Goal: Navigation & Orientation: Understand site structure

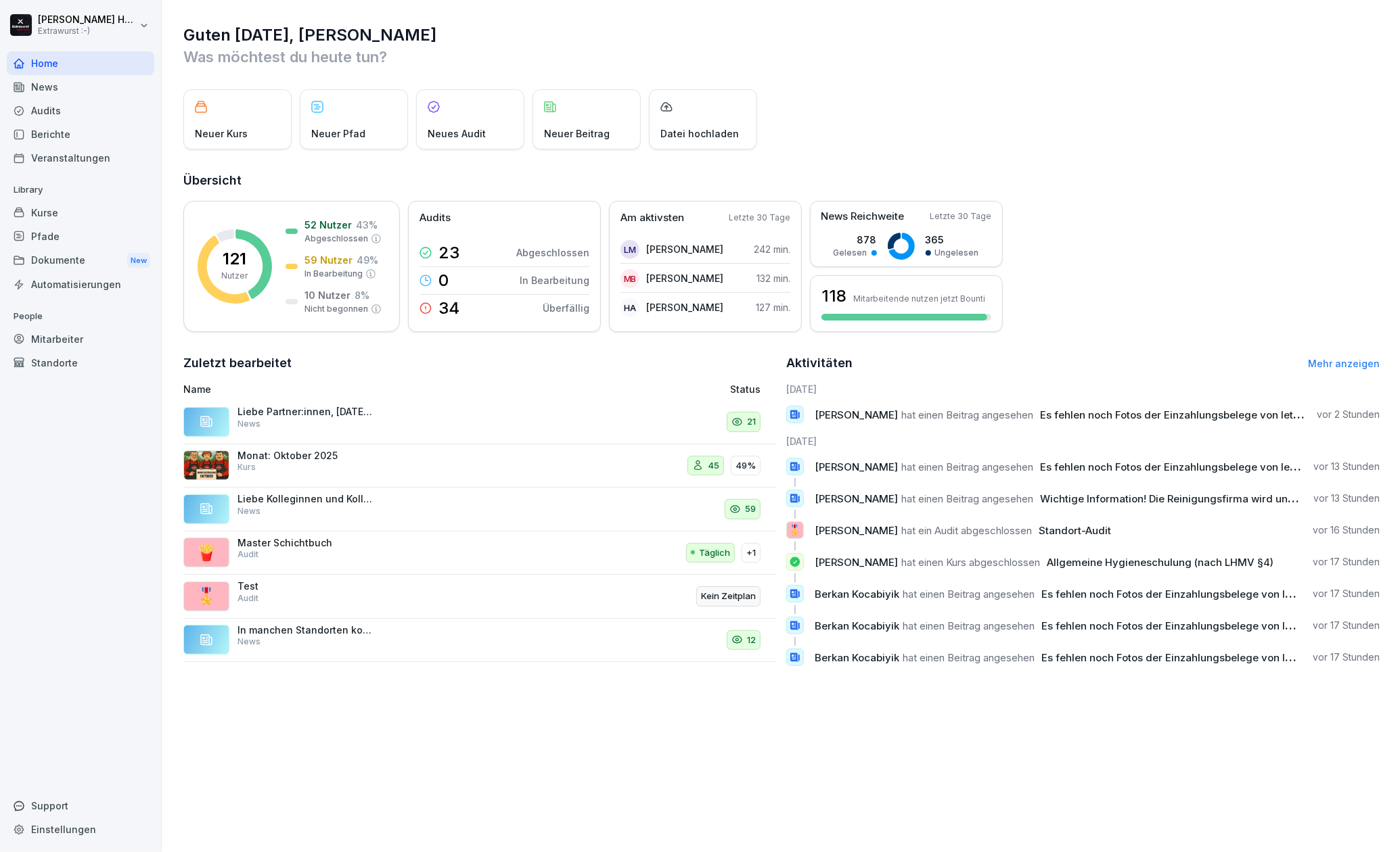
click at [49, 364] on div "Standorte" at bounding box center [80, 363] width 147 height 24
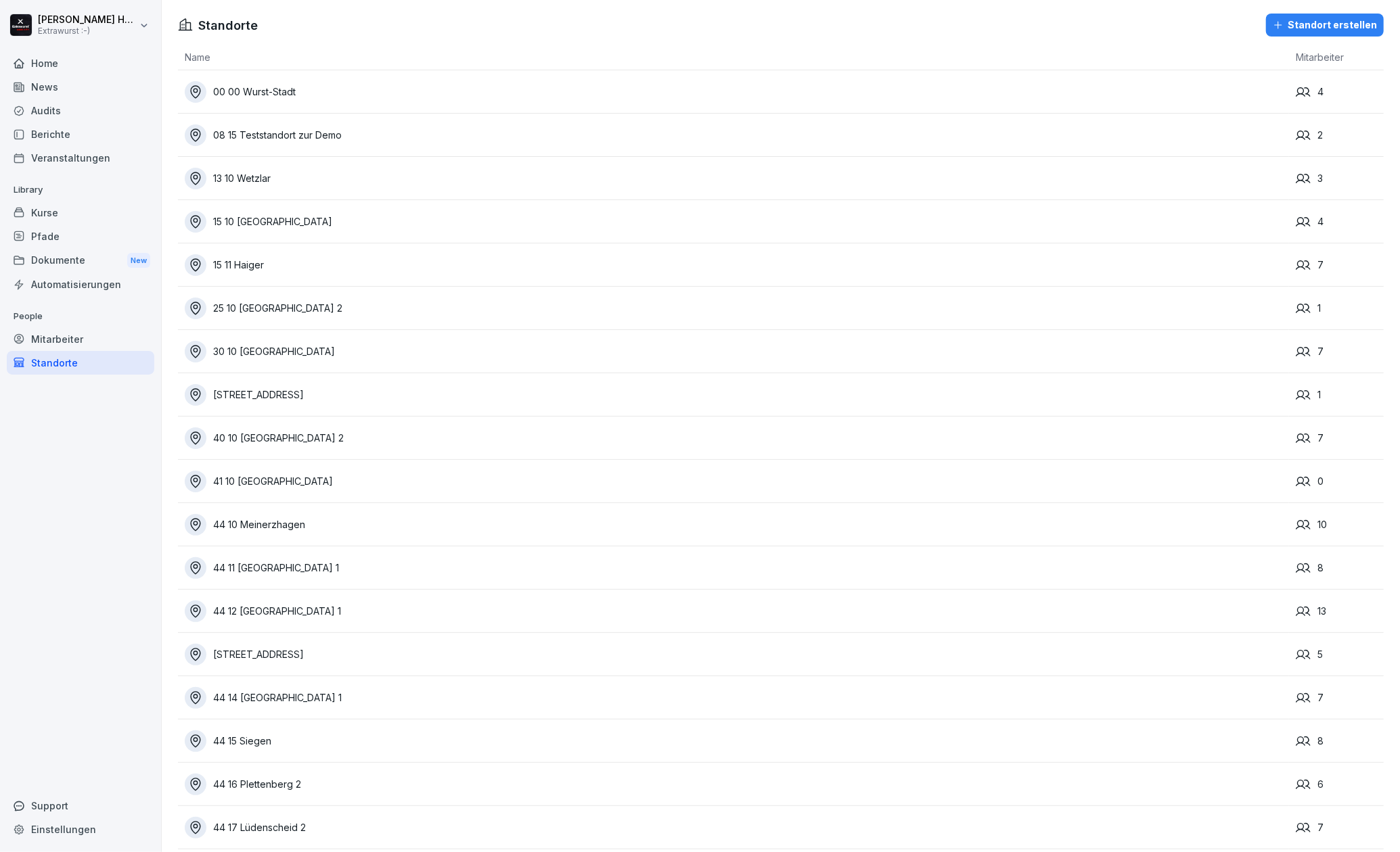
click at [74, 105] on div "Audits" at bounding box center [80, 110] width 147 height 24
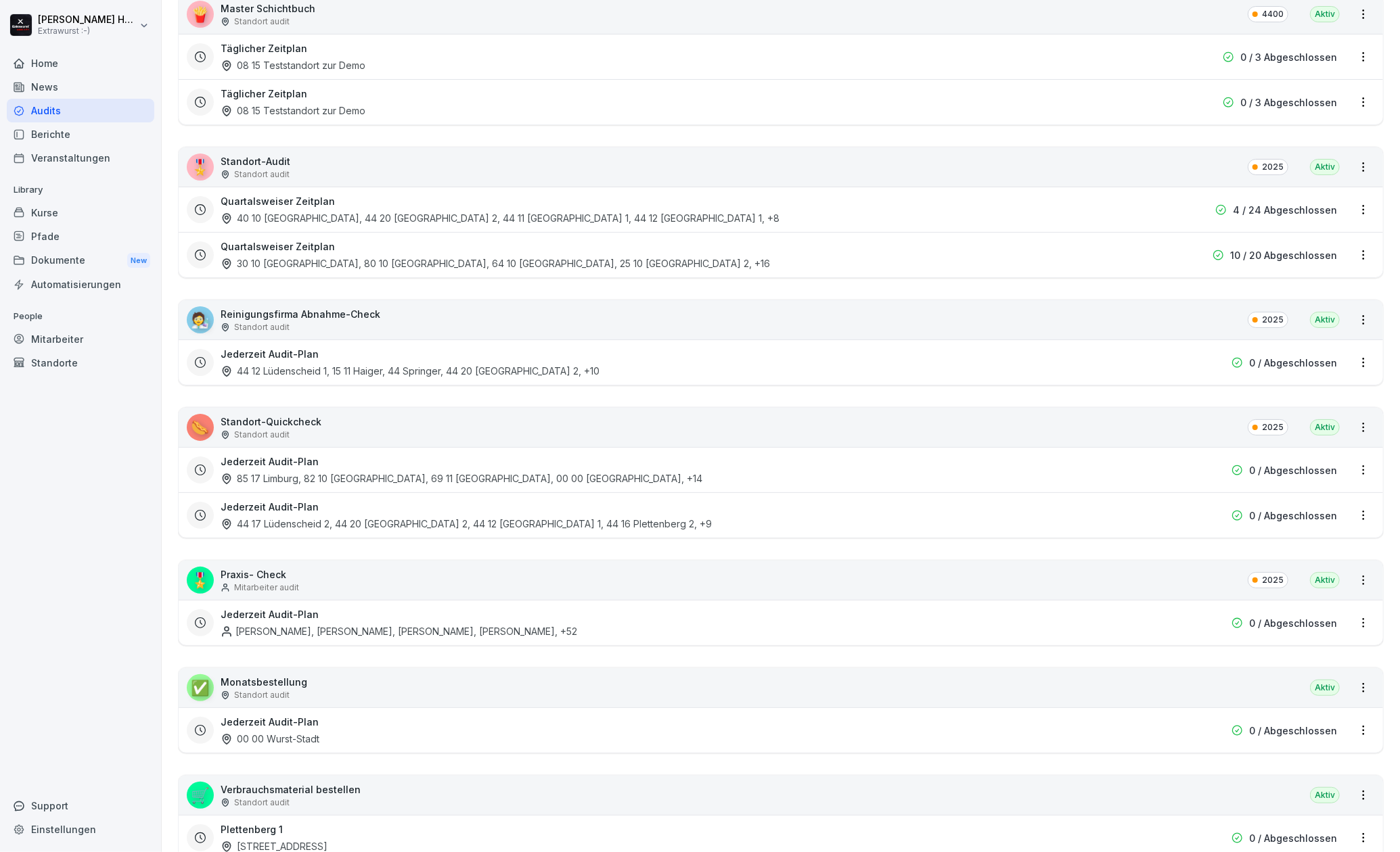
scroll to position [270, 0]
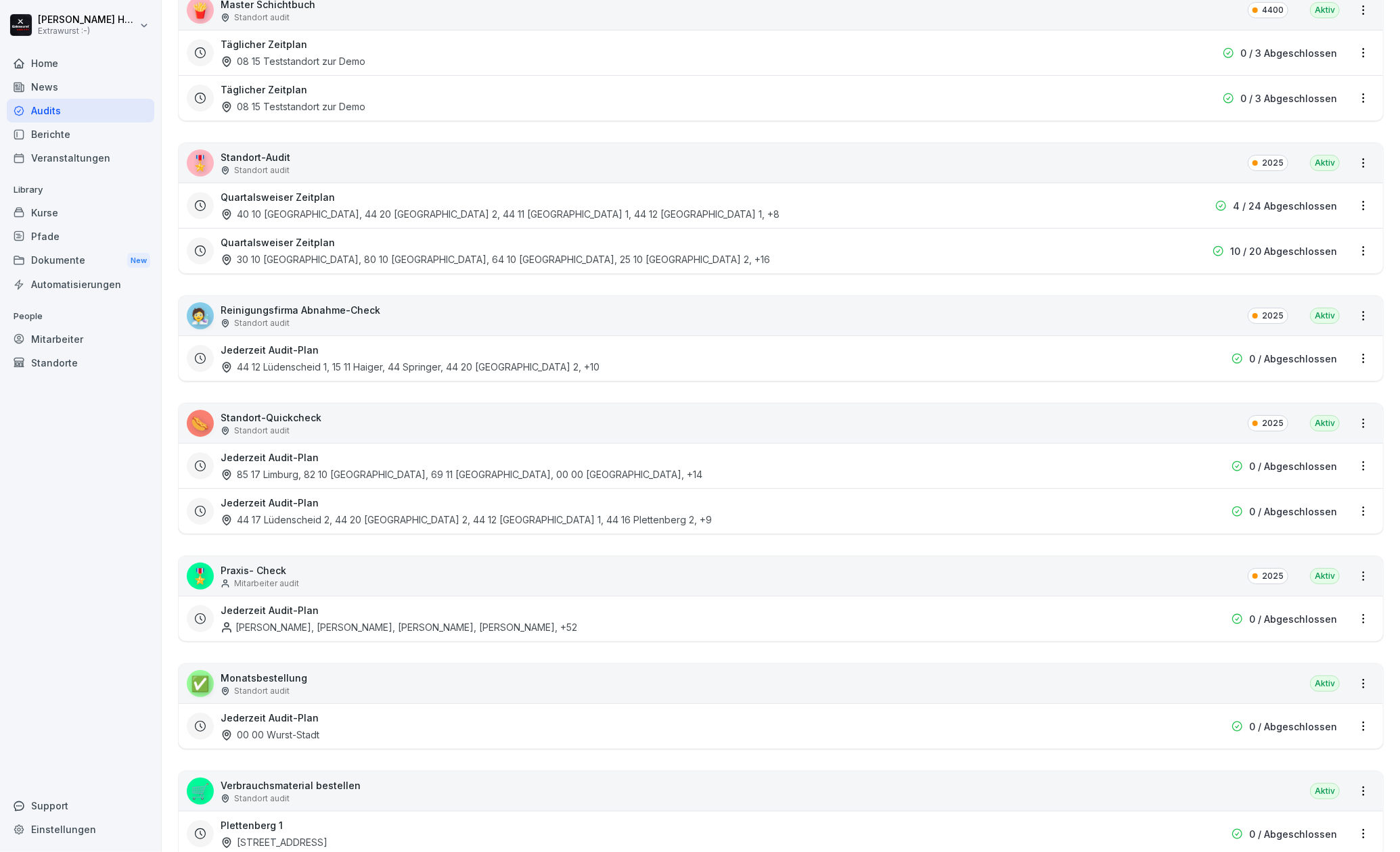
click at [282, 151] on p "Standort-Audit" at bounding box center [255, 157] width 69 height 15
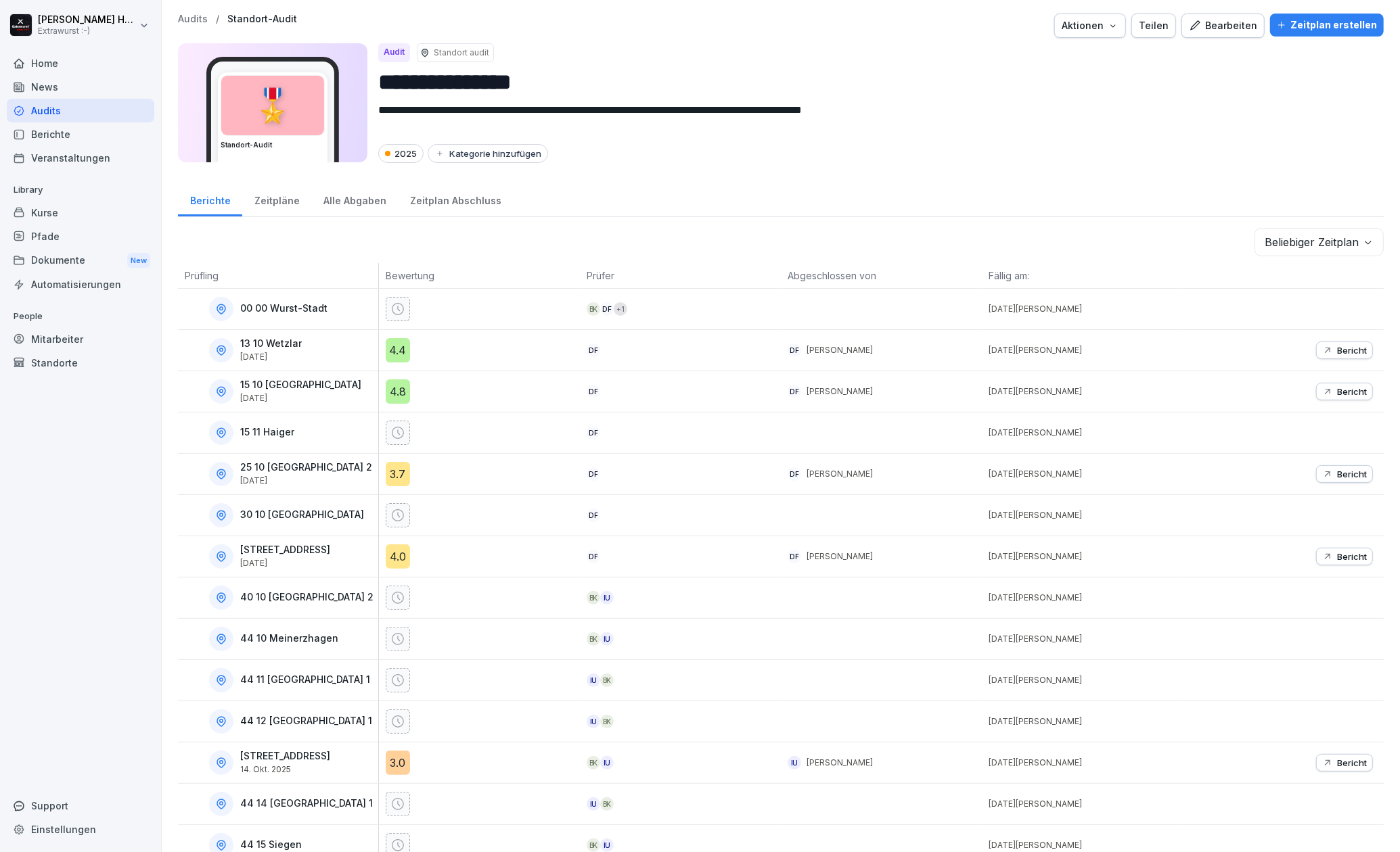
click at [204, 15] on p "Audits" at bounding box center [193, 19] width 30 height 11
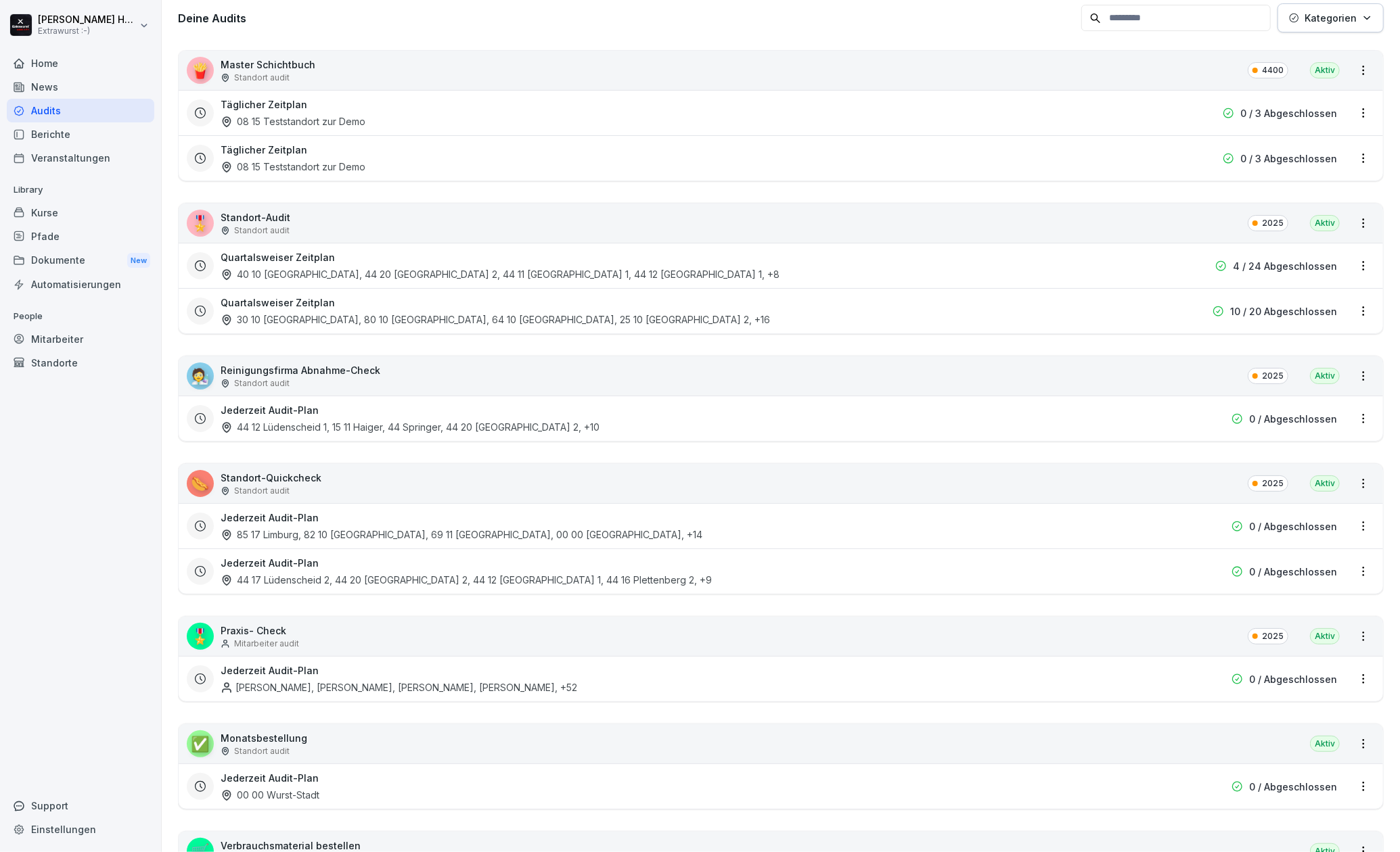
scroll to position [270, 0]
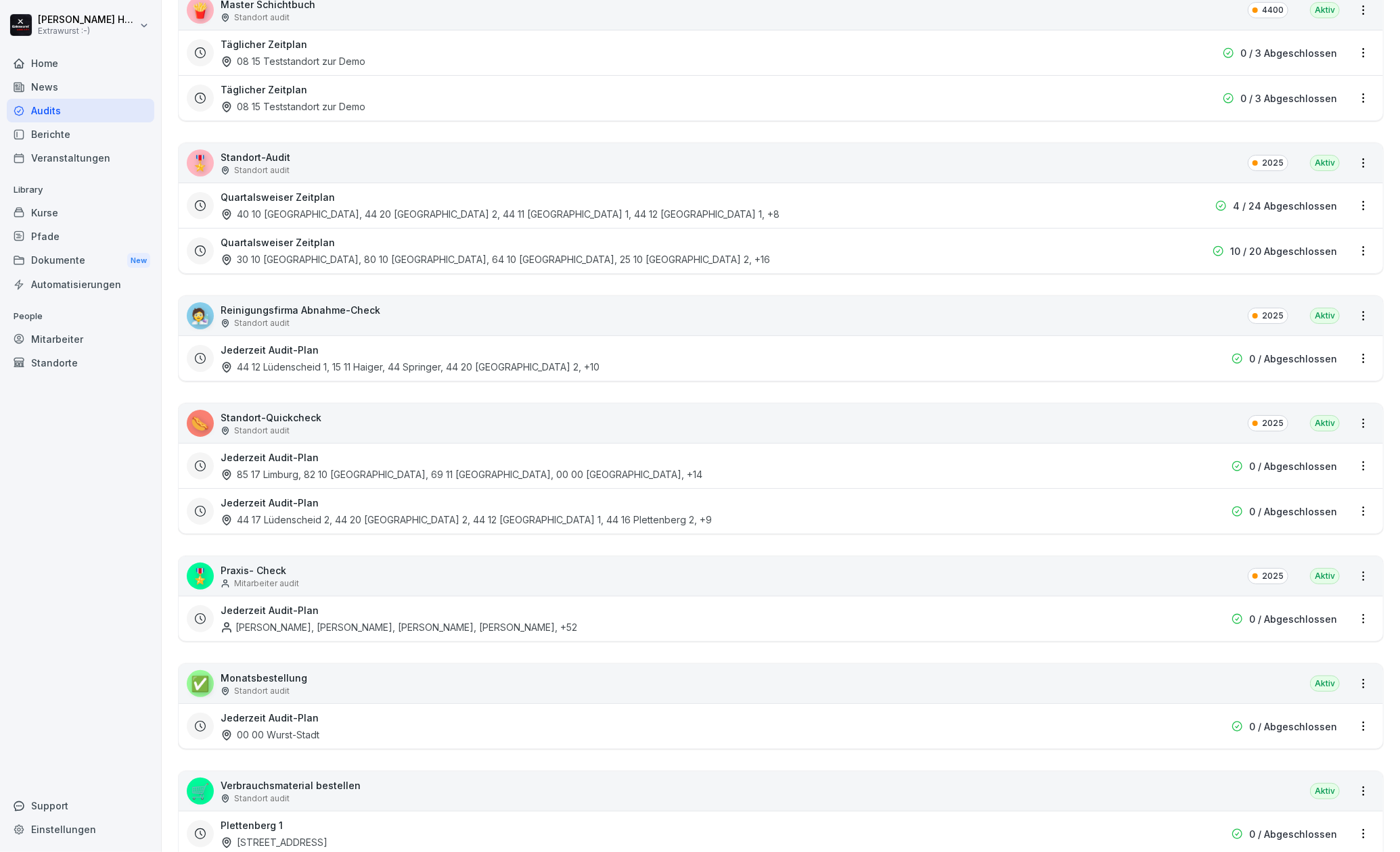
click at [70, 62] on div "Home" at bounding box center [80, 63] width 147 height 24
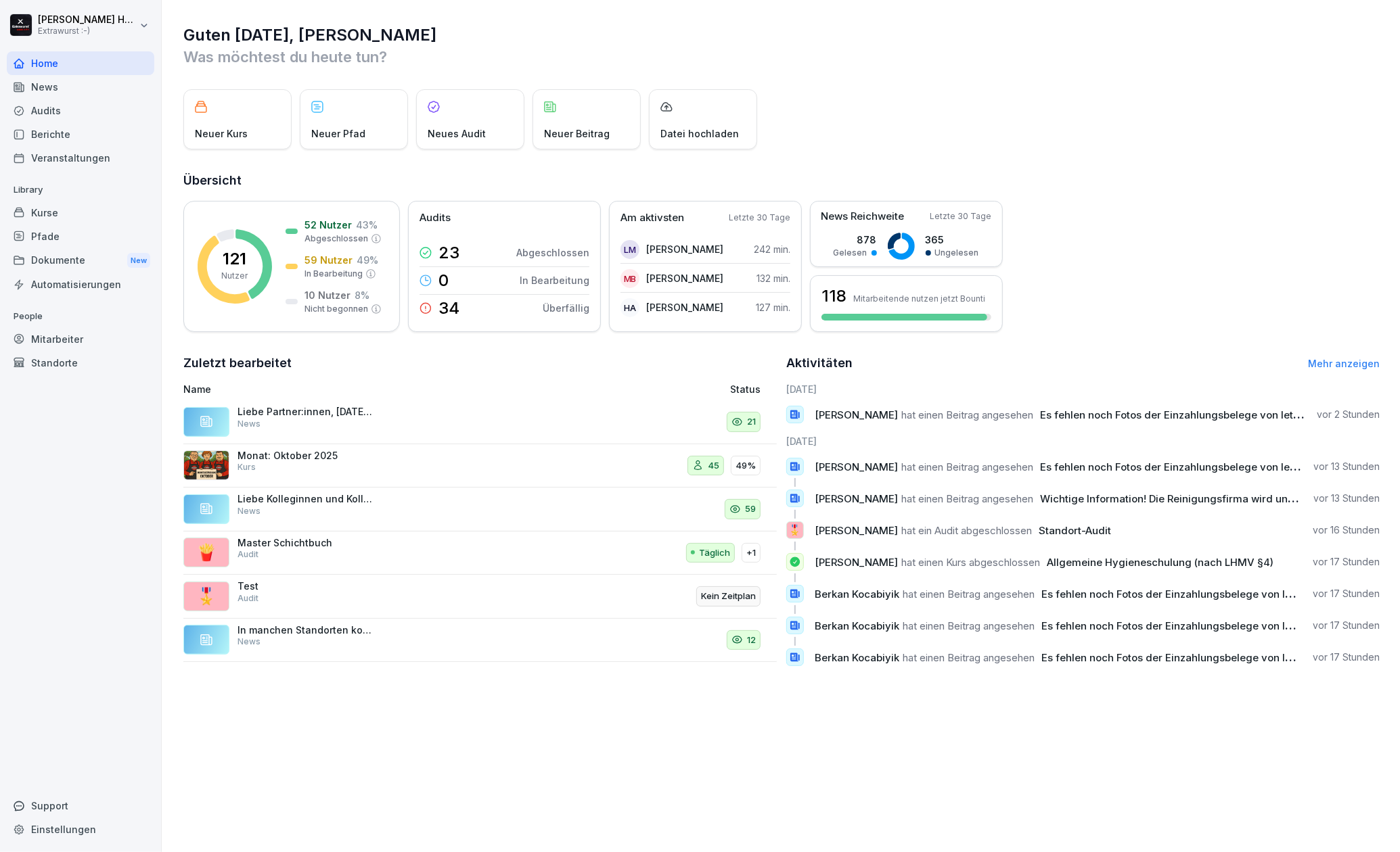
click at [69, 89] on div "News" at bounding box center [80, 87] width 147 height 24
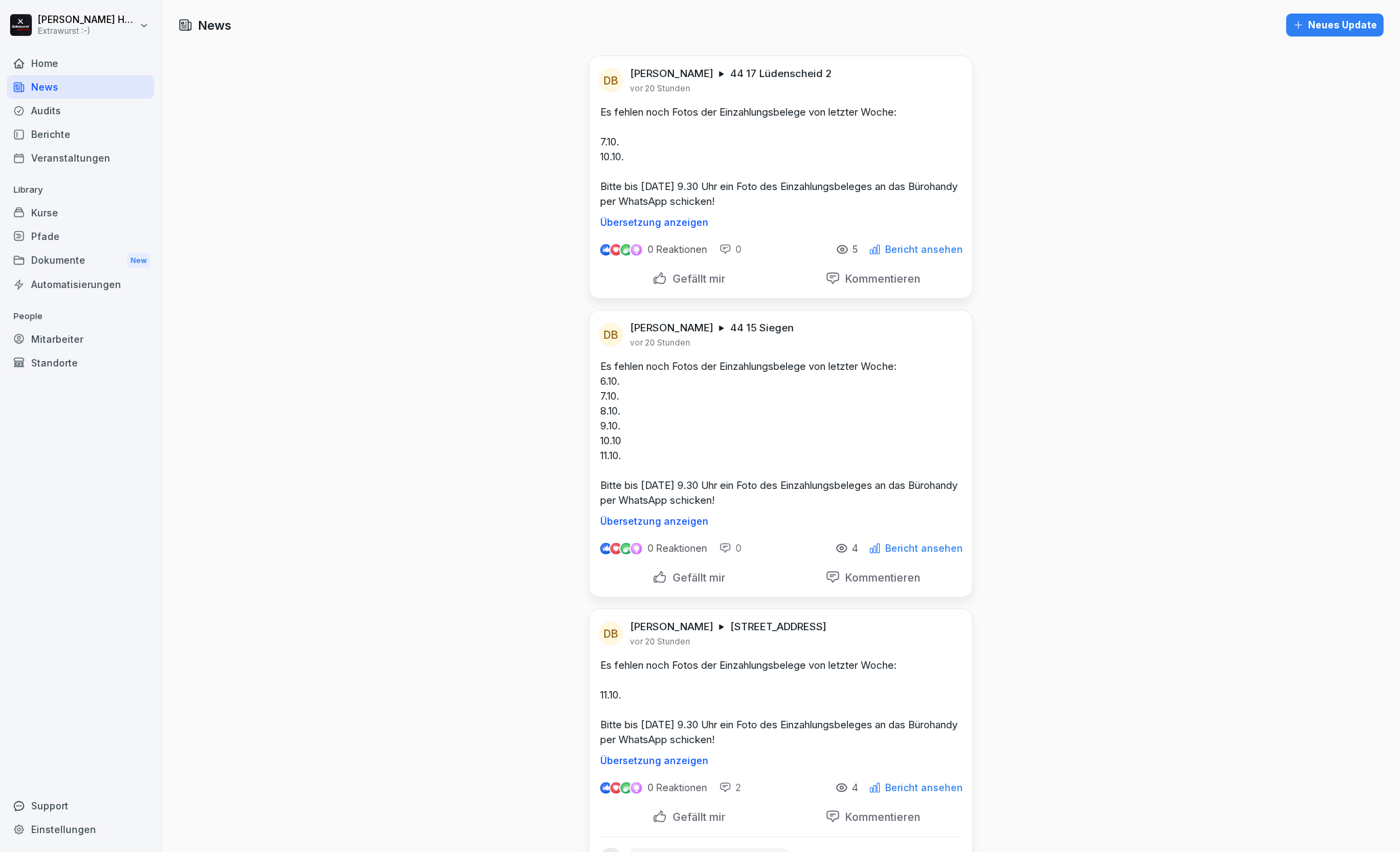
click at [47, 69] on div "Home" at bounding box center [80, 63] width 147 height 24
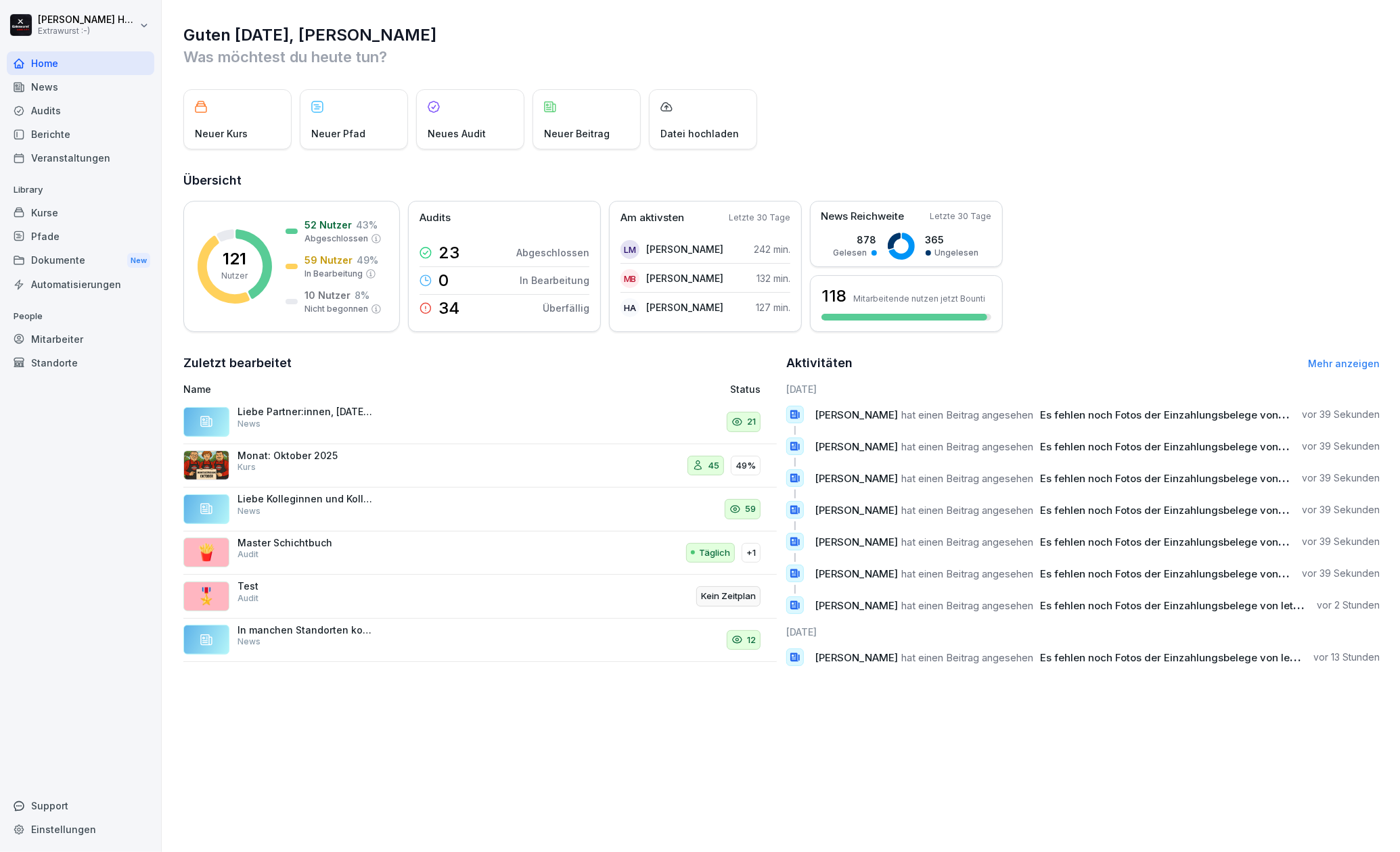
click at [63, 338] on div "Mitarbeiter" at bounding box center [80, 340] width 147 height 24
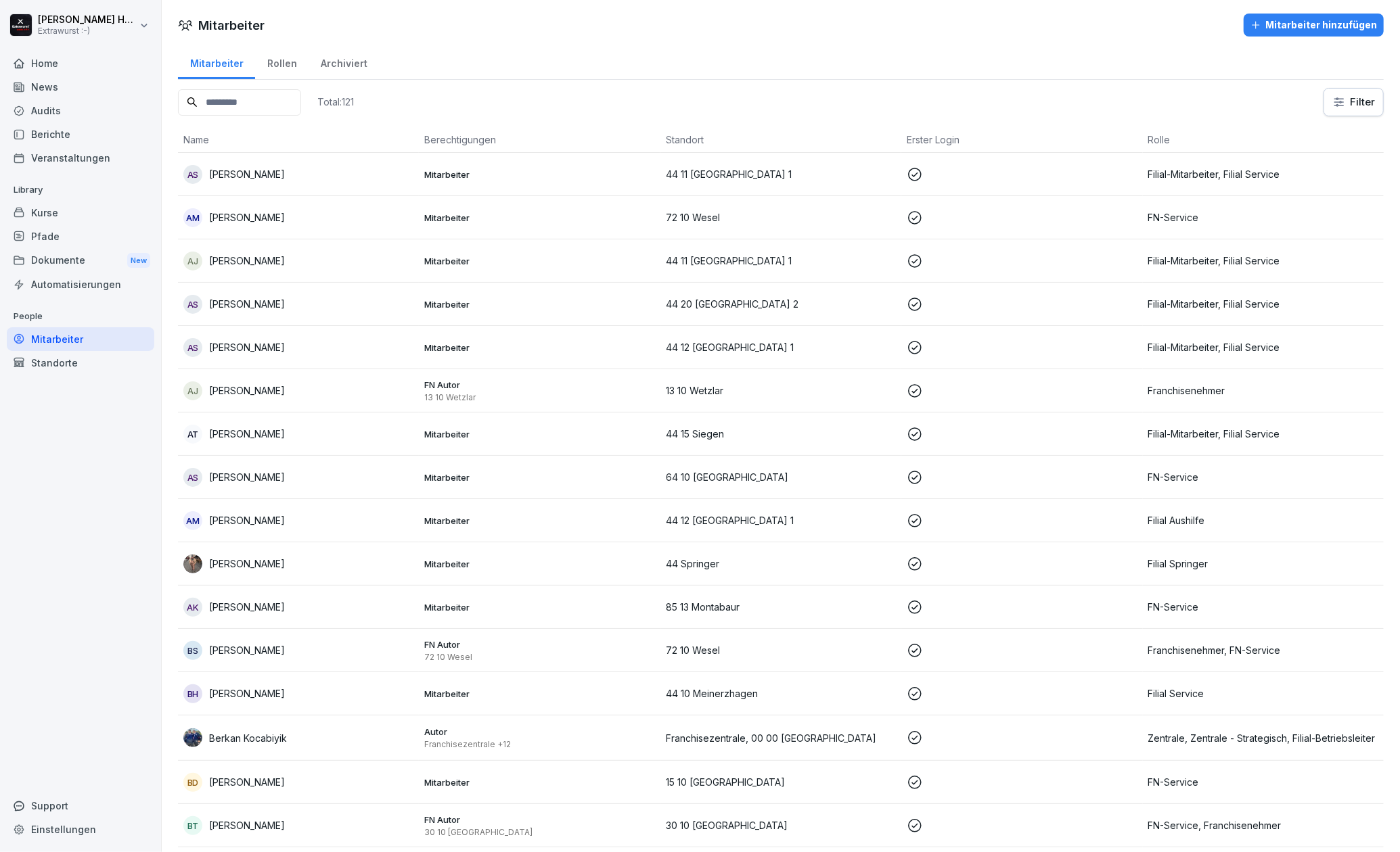
click at [40, 66] on div "Home" at bounding box center [80, 63] width 147 height 24
